Goal: Information Seeking & Learning: Learn about a topic

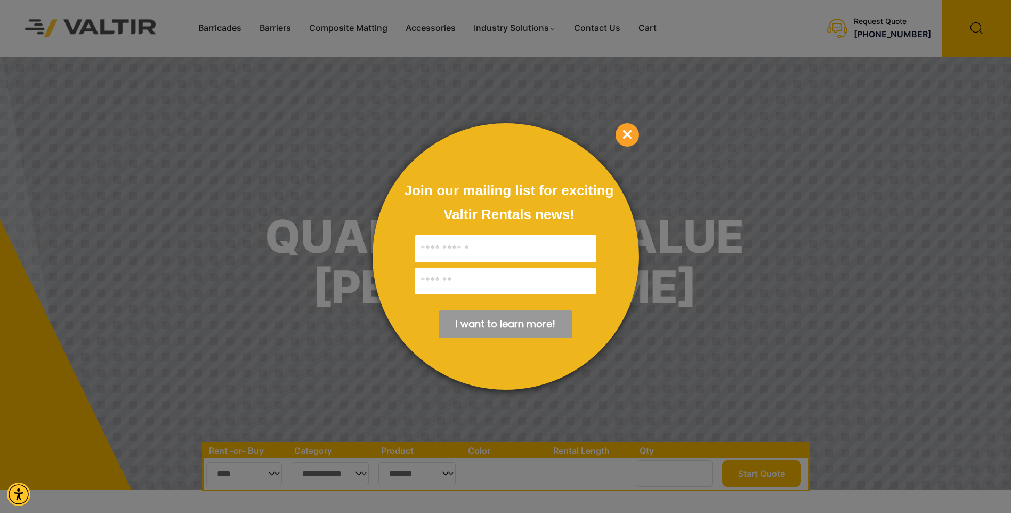
click at [630, 138] on span "×" at bounding box center [627, 134] width 23 height 23
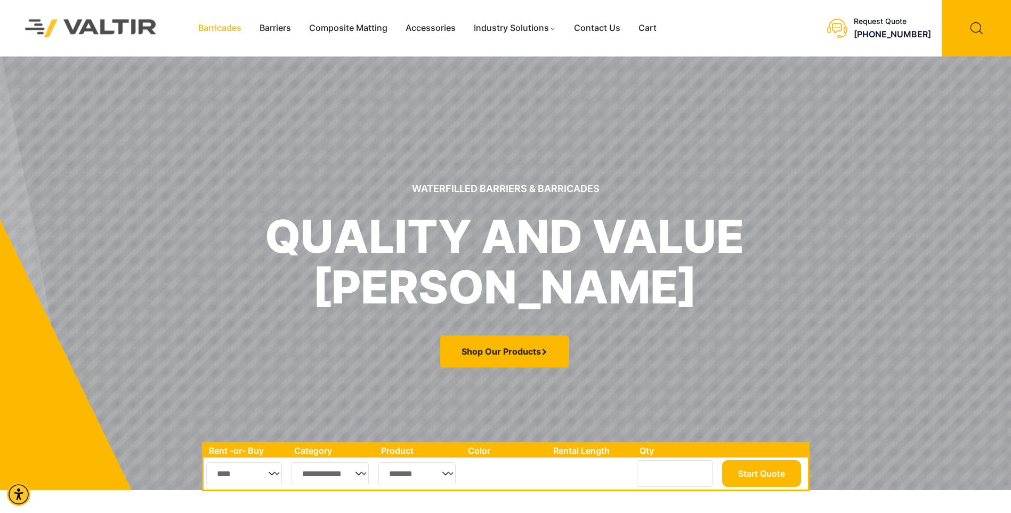
click at [218, 26] on link "Barricades" at bounding box center [219, 28] width 61 height 16
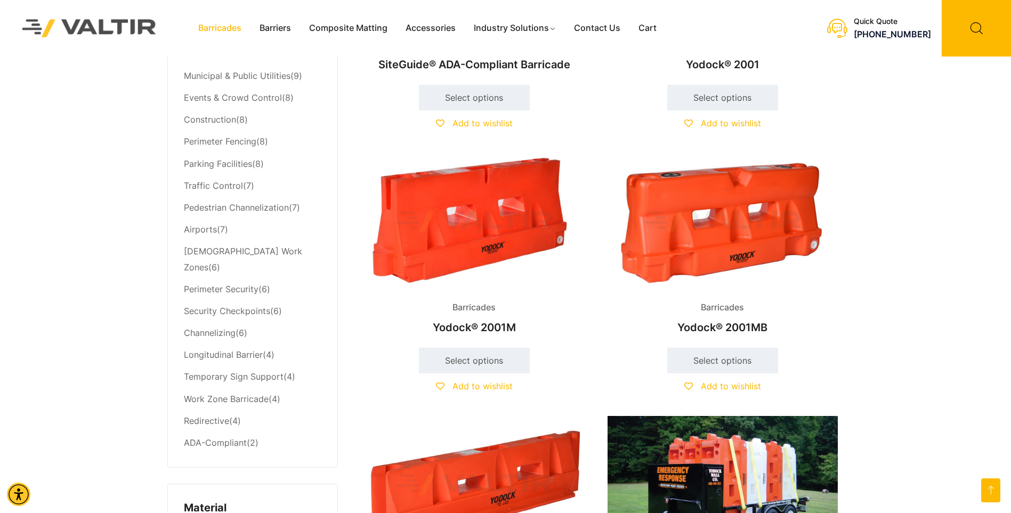
scroll to position [426, 0]
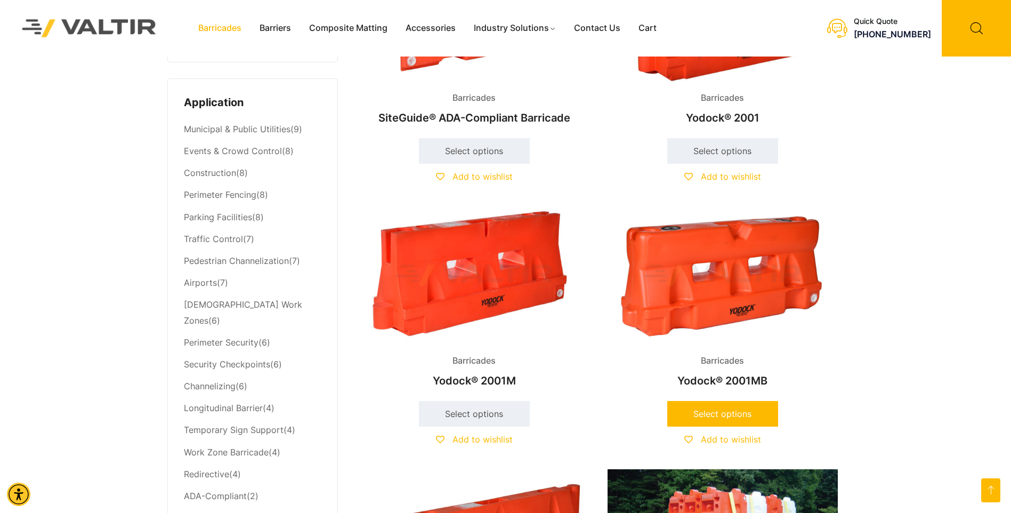
click at [729, 413] on link "Select options" at bounding box center [722, 414] width 111 height 26
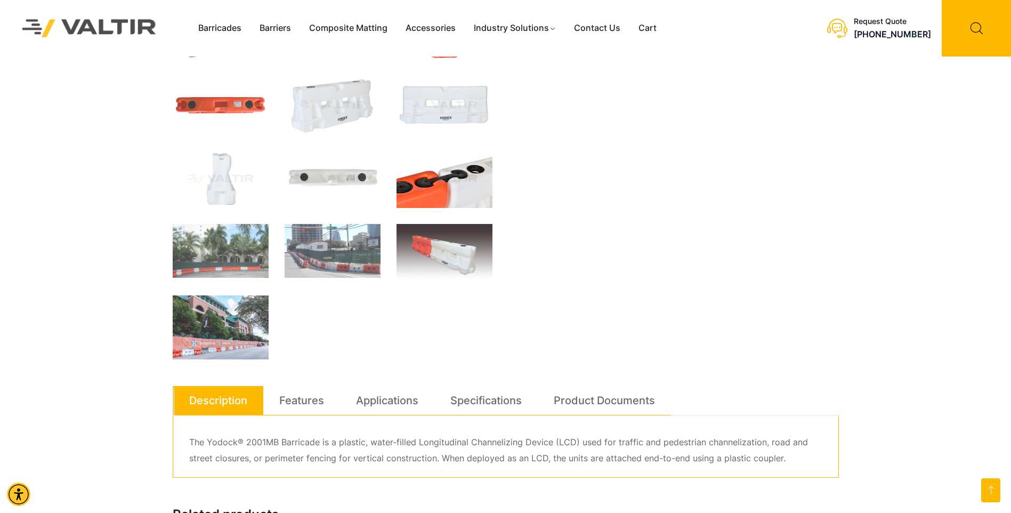
scroll to position [213, 0]
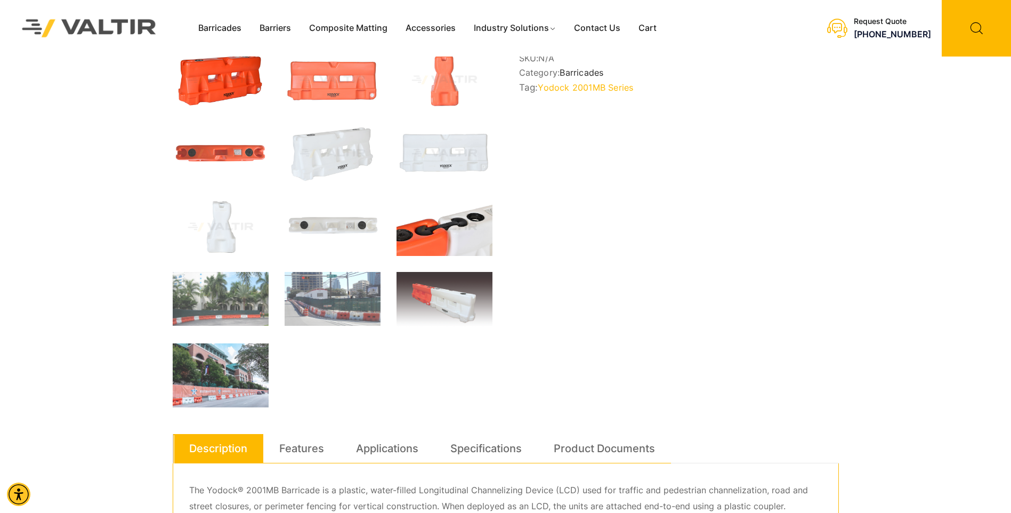
click at [455, 245] on img at bounding box center [445, 227] width 96 height 58
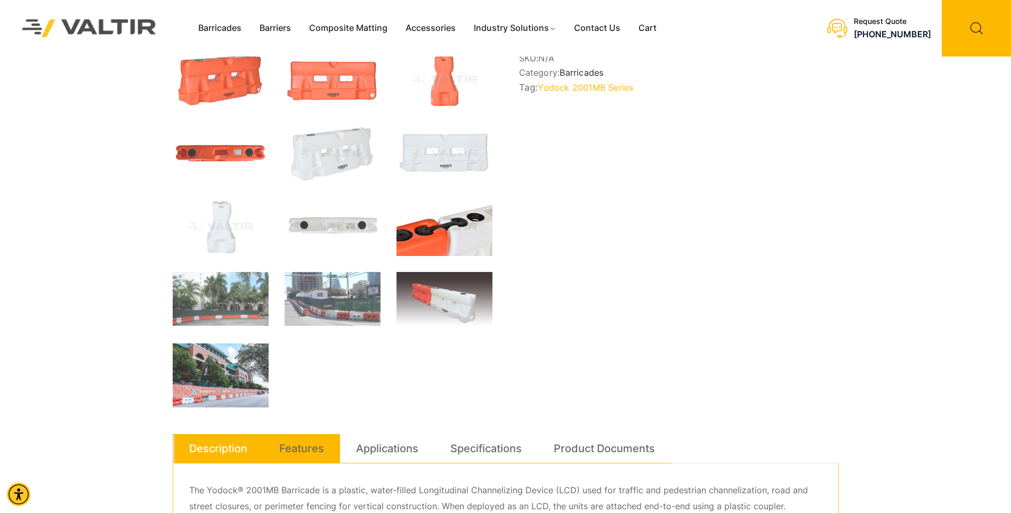
click at [304, 456] on link "Features" at bounding box center [301, 448] width 45 height 29
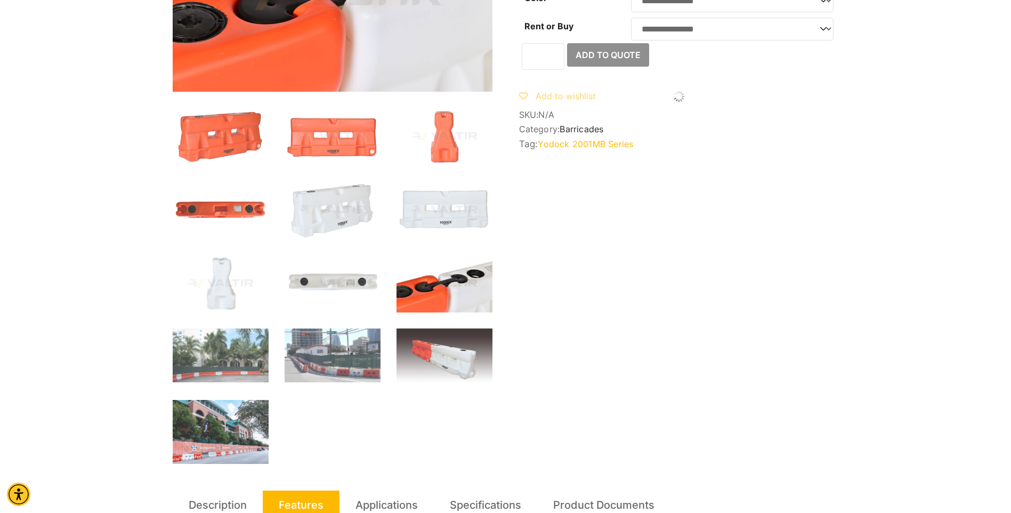
scroll to position [0, 0]
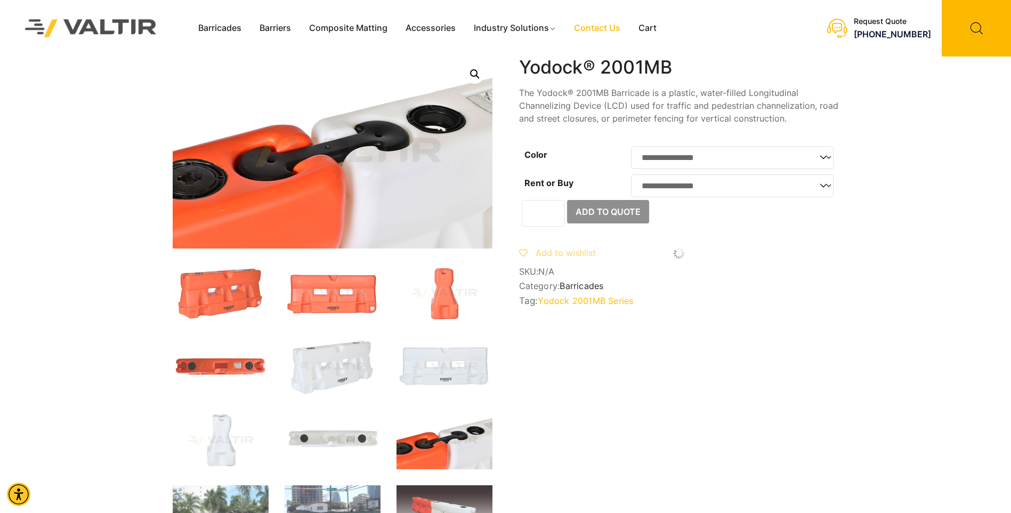
click at [592, 32] on link "Contact Us" at bounding box center [597, 28] width 64 height 16
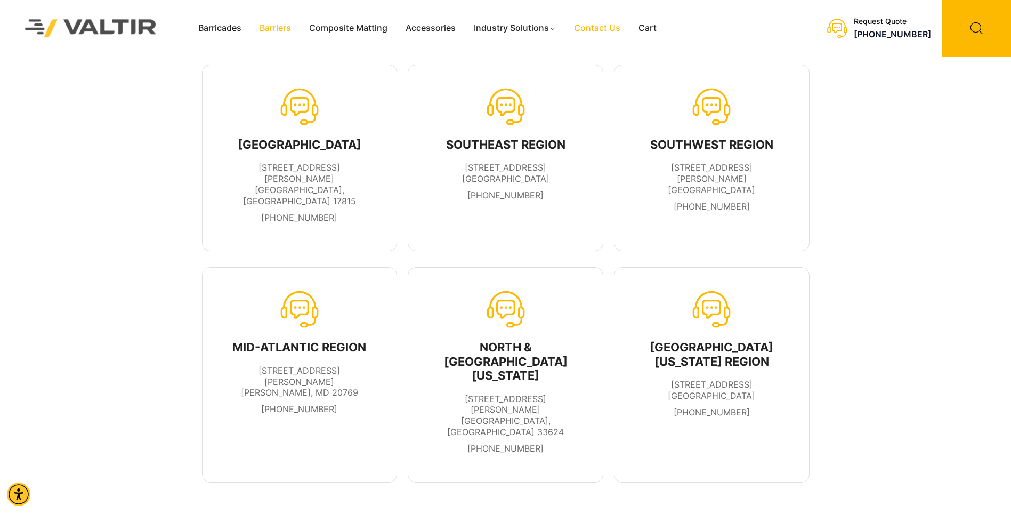
click at [283, 31] on link "Barriers" at bounding box center [275, 28] width 50 height 16
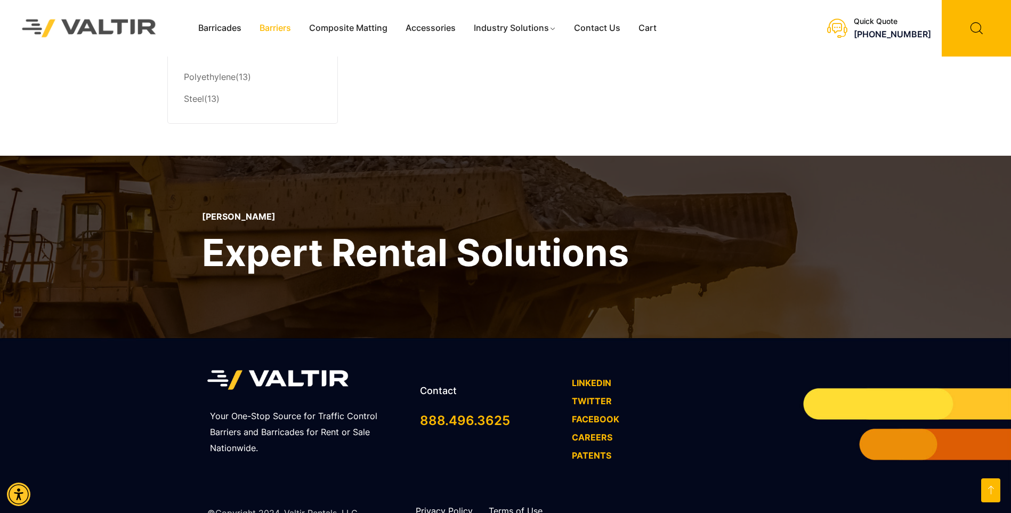
scroll to position [954, 0]
